Goal: Browse casually: Explore the website without a specific task or goal

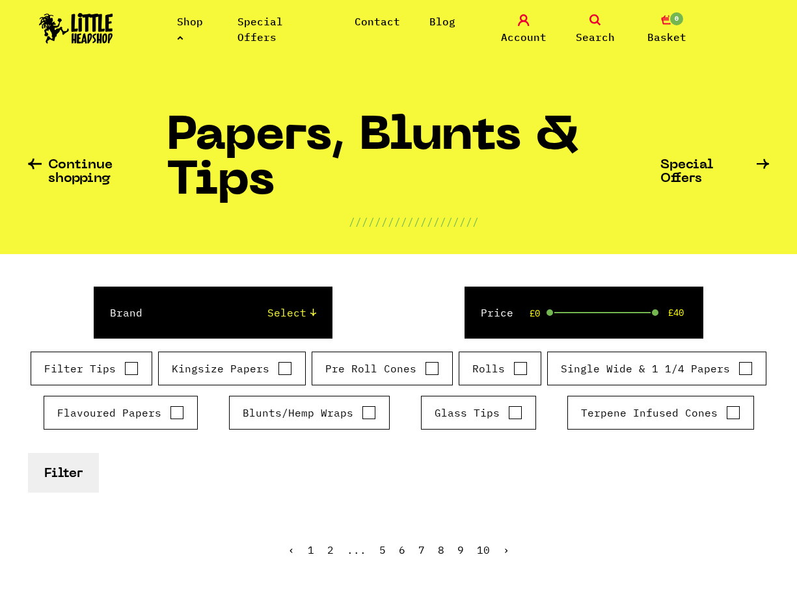
scroll to position [715, 0]
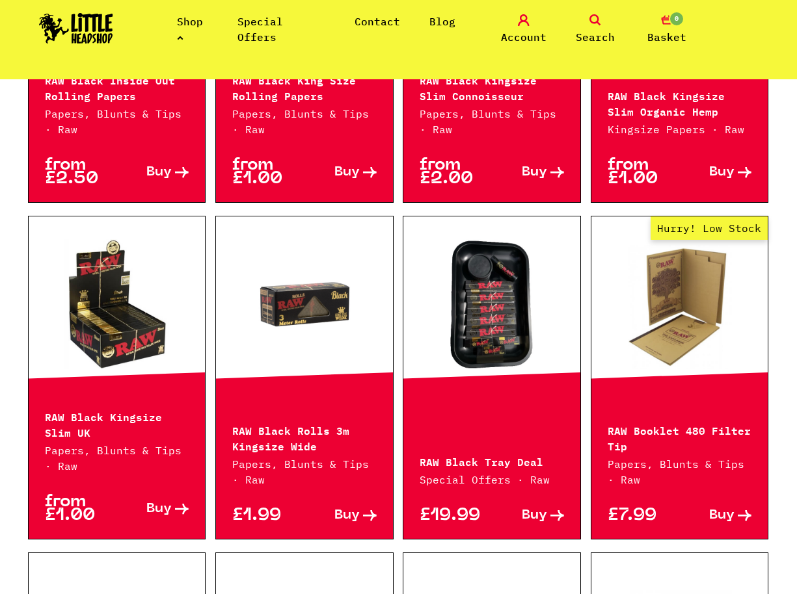
click at [89, 34] on img at bounding box center [76, 28] width 74 height 31
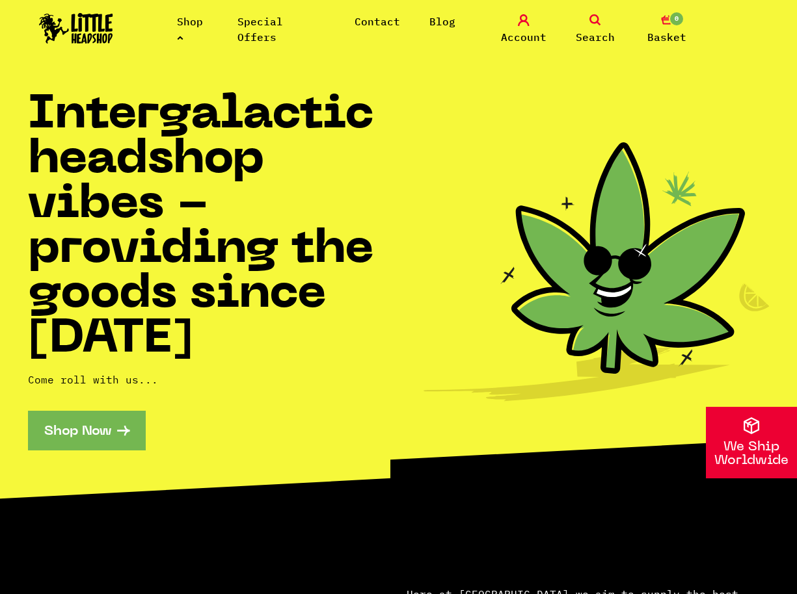
click at [76, 435] on link "Shop Now" at bounding box center [87, 431] width 118 height 40
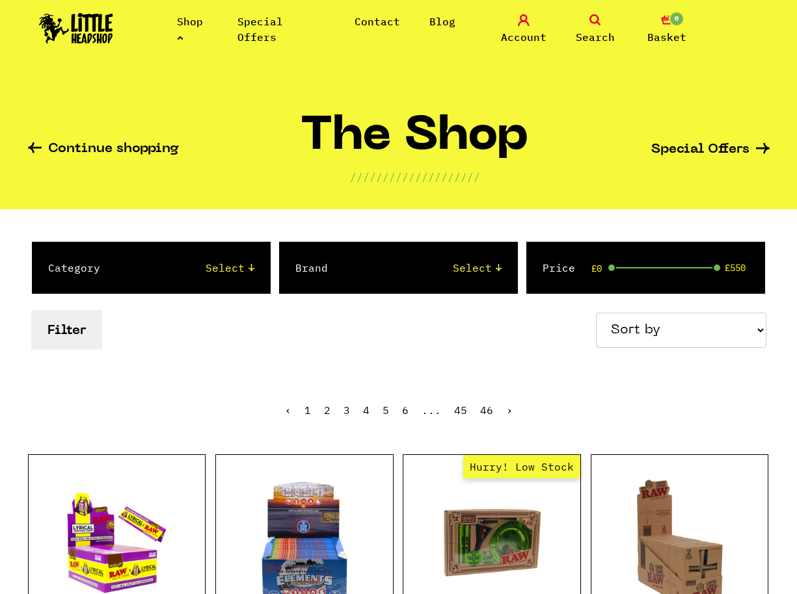
click at [215, 427] on ul "‹ 1 2 3 4 5 6 ... 45 46 ›" at bounding box center [398, 420] width 741 height 56
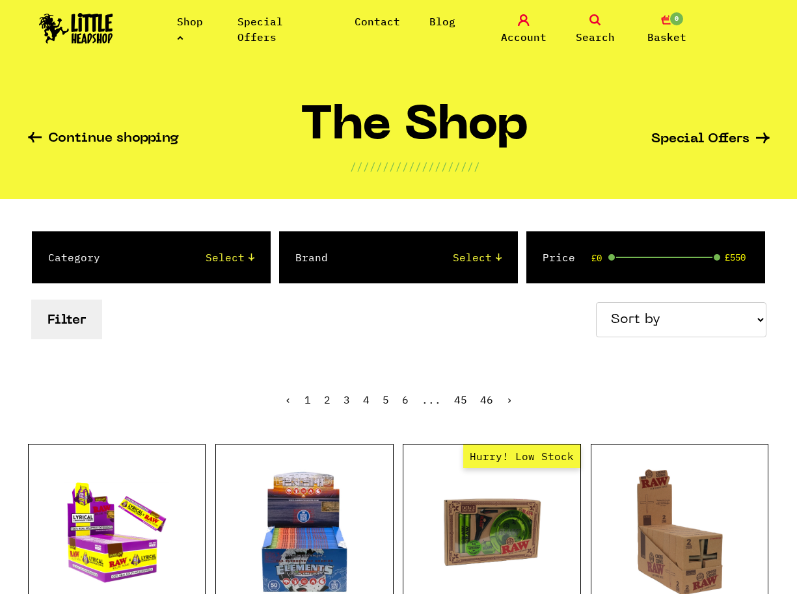
click at [161, 302] on div "Filter Sort by Price - Low to High Price - High to Low Newest Products" at bounding box center [398, 320] width 741 height 46
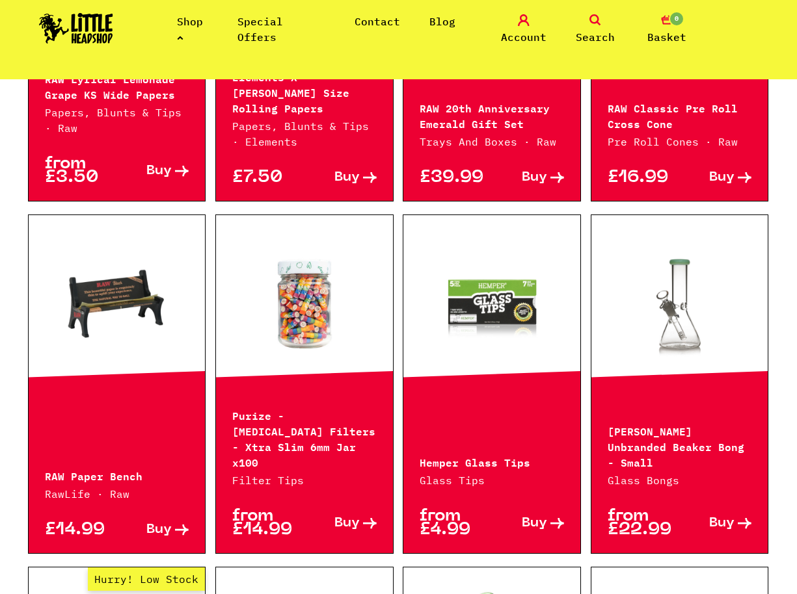
scroll to position [595, 0]
